Goal: Navigation & Orientation: Find specific page/section

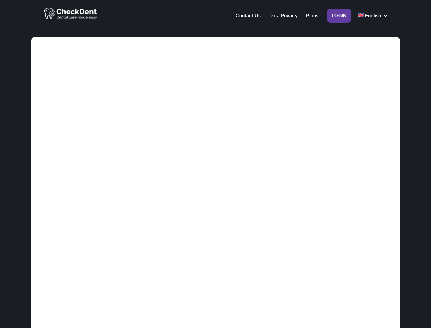
click at [215, 13] on div at bounding box center [215, 13] width 345 height 27
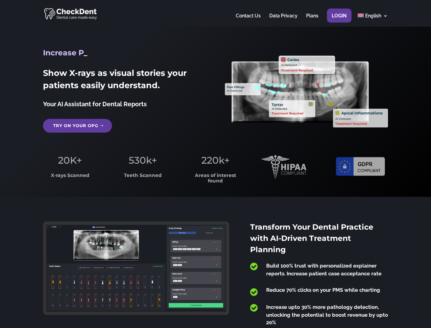
click at [215, 164] on span "220k+" at bounding box center [215, 160] width 28 height 12
click at [215, 13] on div at bounding box center [215, 13] width 345 height 27
